Goal: Find specific page/section: Find specific page/section

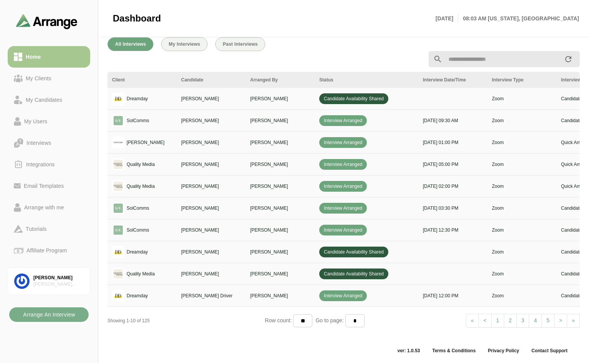
scroll to position [282, 0]
click at [561, 317] on span ">" at bounding box center [560, 320] width 3 height 6
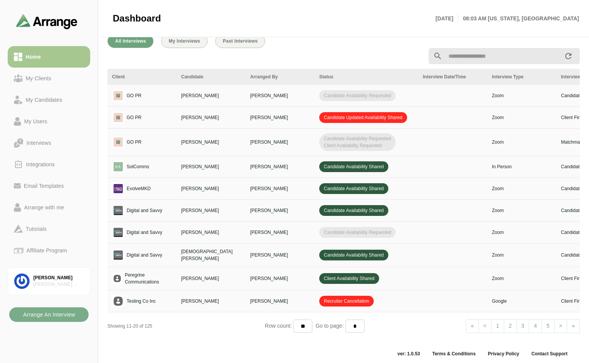
click at [561, 325] on span ">" at bounding box center [560, 326] width 3 height 6
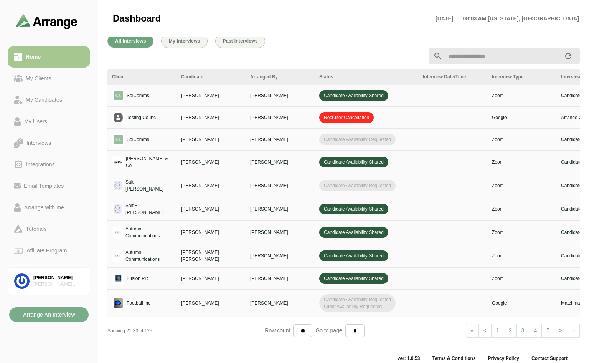
click at [496, 325] on link "1" at bounding box center [497, 331] width 13 height 14
select select "*"
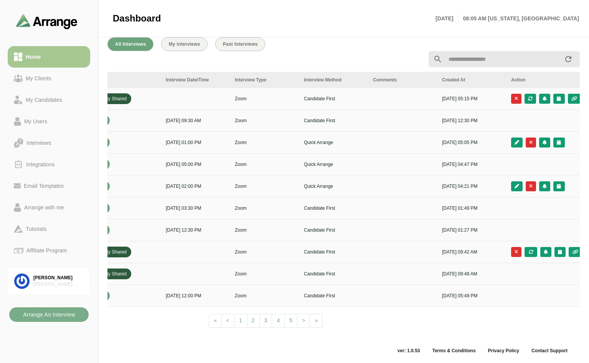
scroll to position [0, 263]
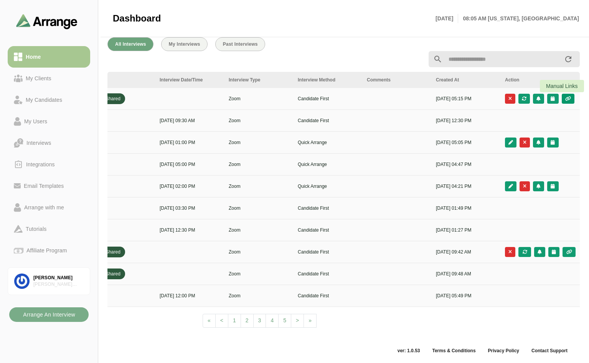
click at [570, 96] on icon "button" at bounding box center [568, 98] width 7 height 5
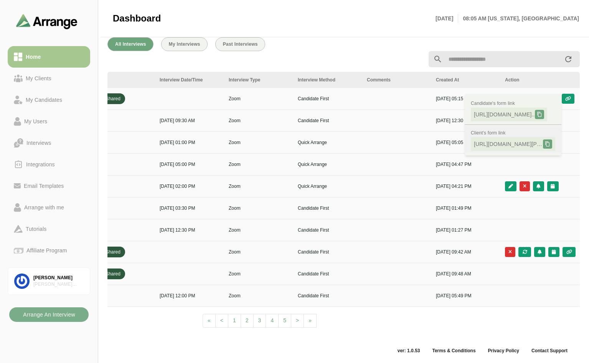
click at [548, 141] on icon at bounding box center [547, 143] width 5 height 5
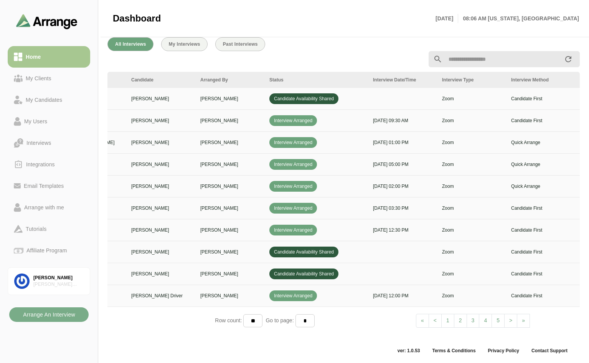
scroll to position [0, 0]
